Goal: Find specific page/section: Locate a particular part of the current website

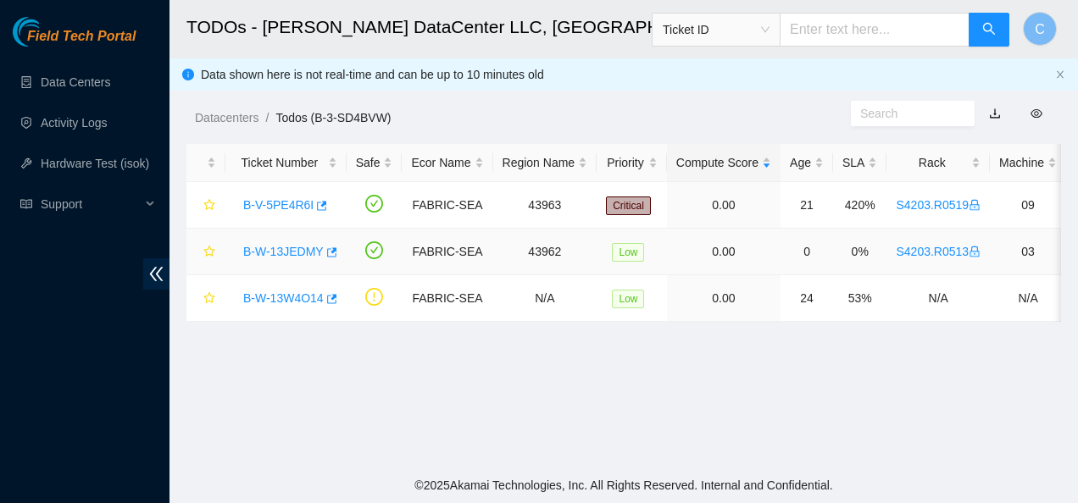
click at [282, 252] on link "B-W-13JEDMY" at bounding box center [283, 252] width 80 height 14
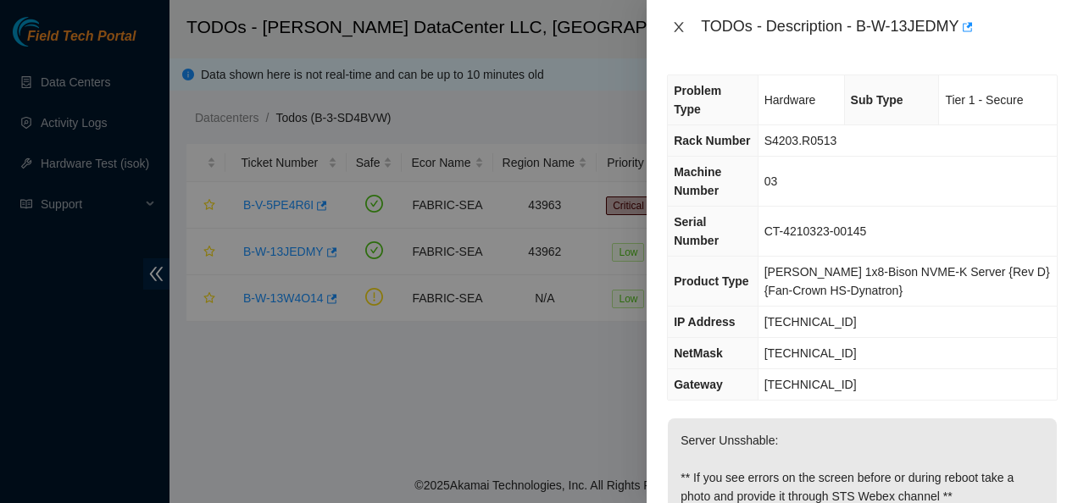
click at [677, 20] on icon "close" at bounding box center [679, 27] width 14 height 14
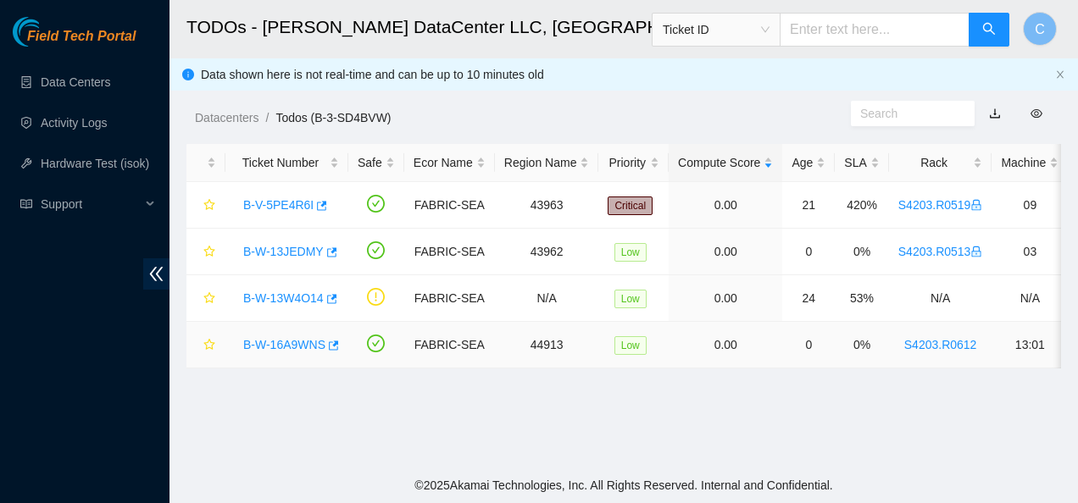
click at [285, 344] on link "B-W-16A9WNS" at bounding box center [284, 345] width 82 height 14
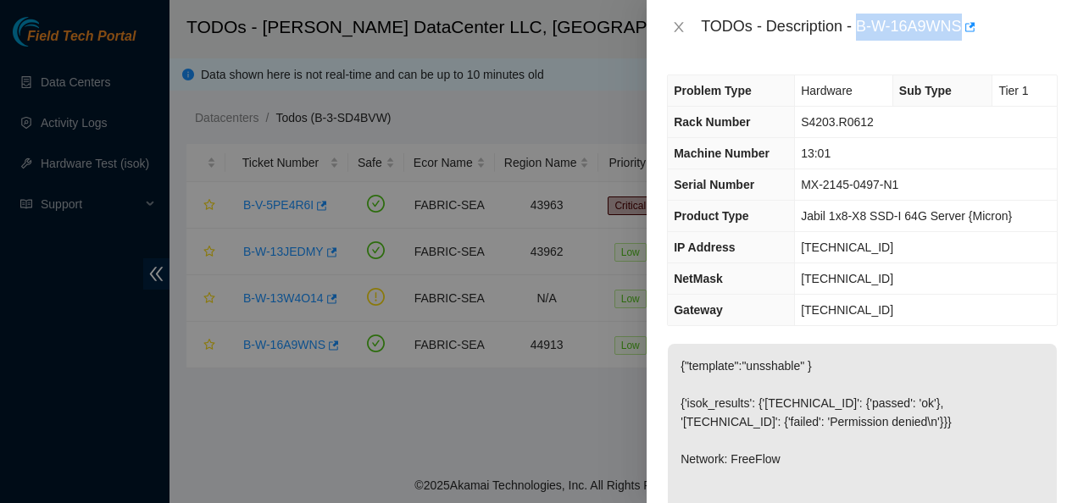
drag, startPoint x: 856, startPoint y: 25, endPoint x: 960, endPoint y: 36, distance: 104.8
click at [960, 36] on div "TODOs - Description - B-W-16A9WNS" at bounding box center [879, 27] width 357 height 27
copy div "B-W-16A9WNS"
click at [670, 27] on button "Close" at bounding box center [679, 27] width 24 height 16
